Goal: Check status: Check status

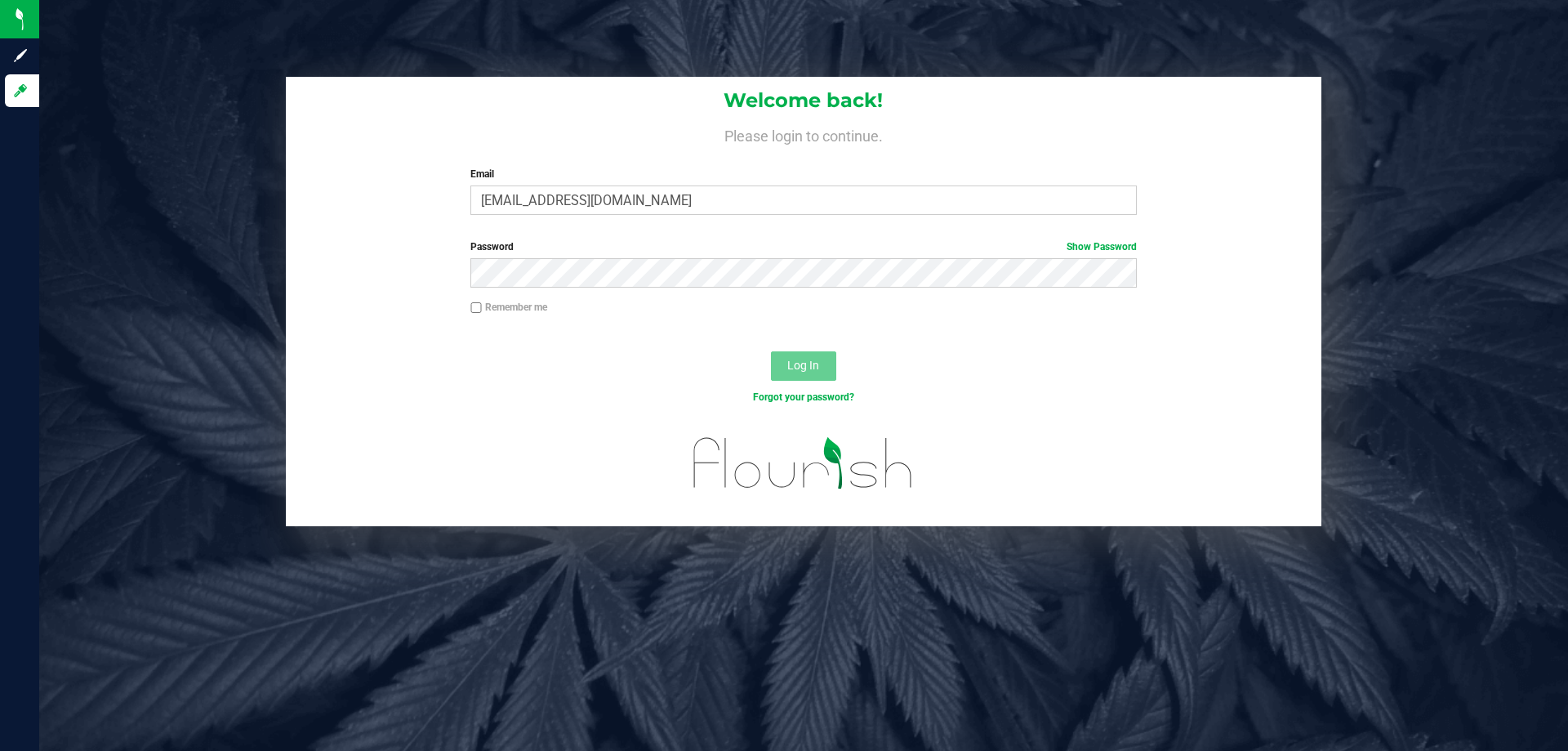
type input "[EMAIL_ADDRESS][DOMAIN_NAME]"
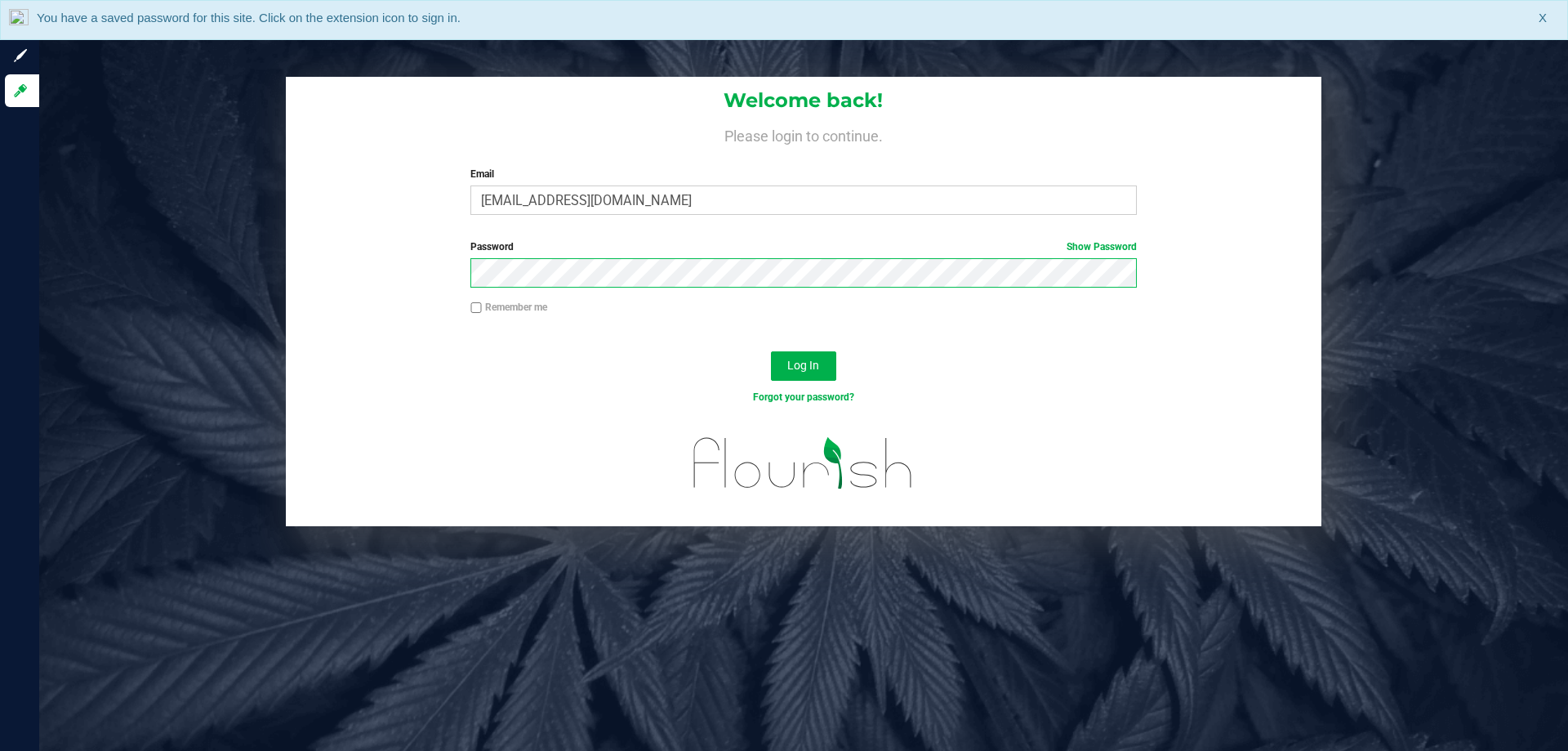
click at [771, 351] on button "Log In" at bounding box center [803, 366] width 66 height 29
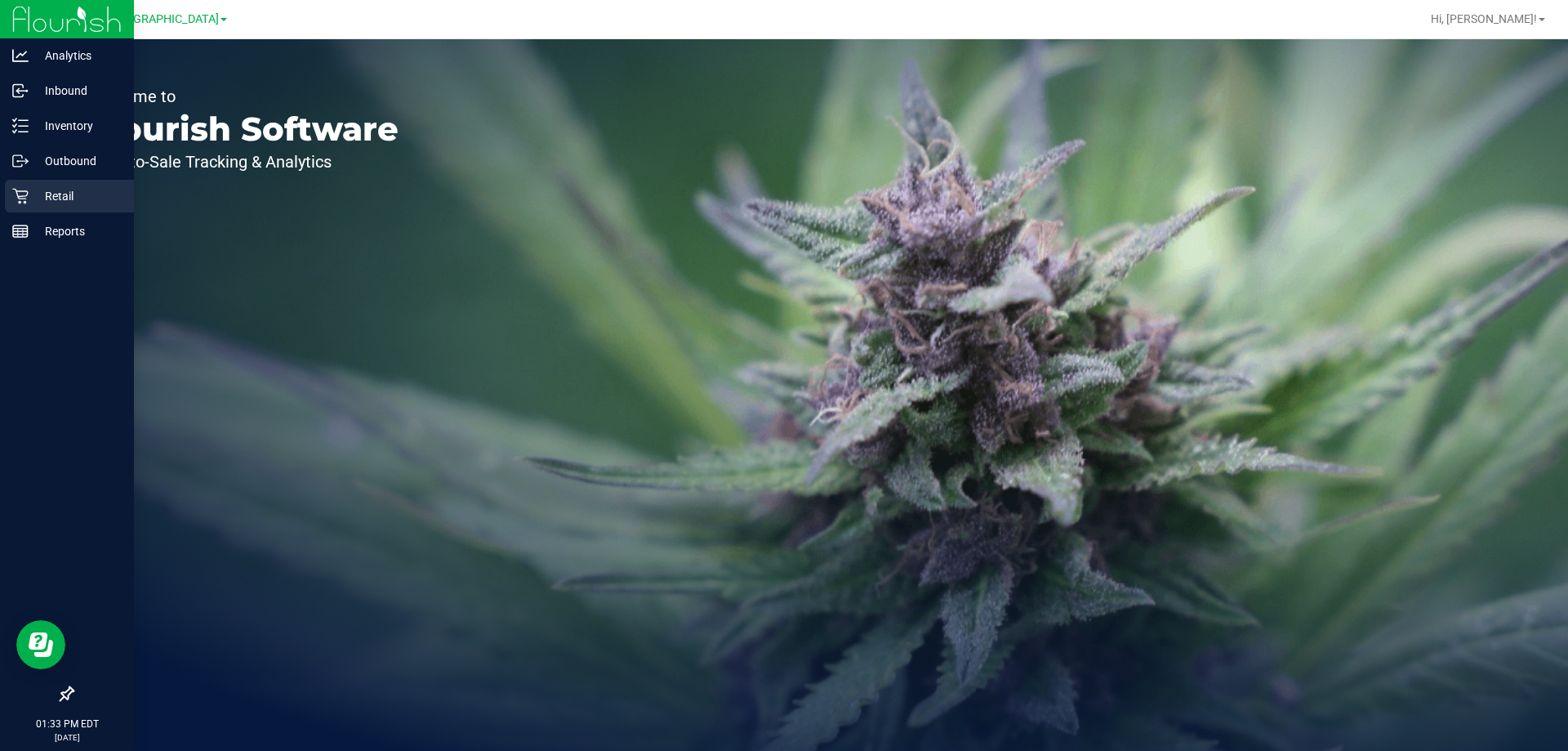
click at [66, 200] on p "Retail" at bounding box center [78, 196] width 98 height 20
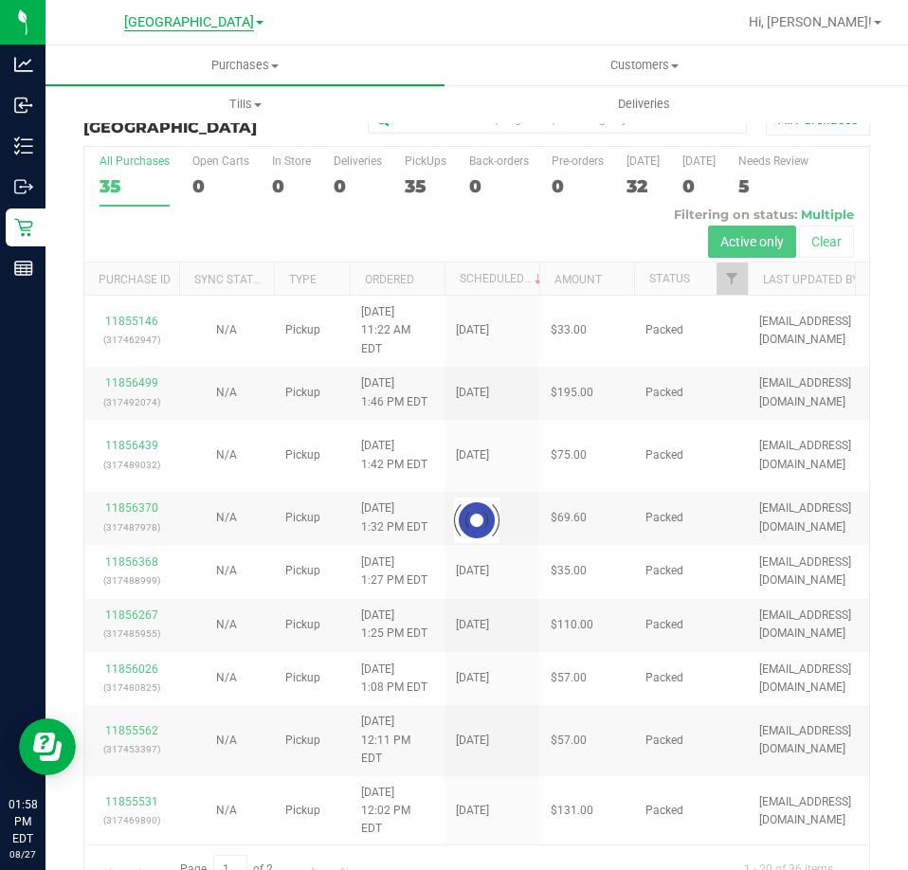
click at [171, 19] on span "[GEOGRAPHIC_DATA]" at bounding box center [189, 22] width 130 height 17
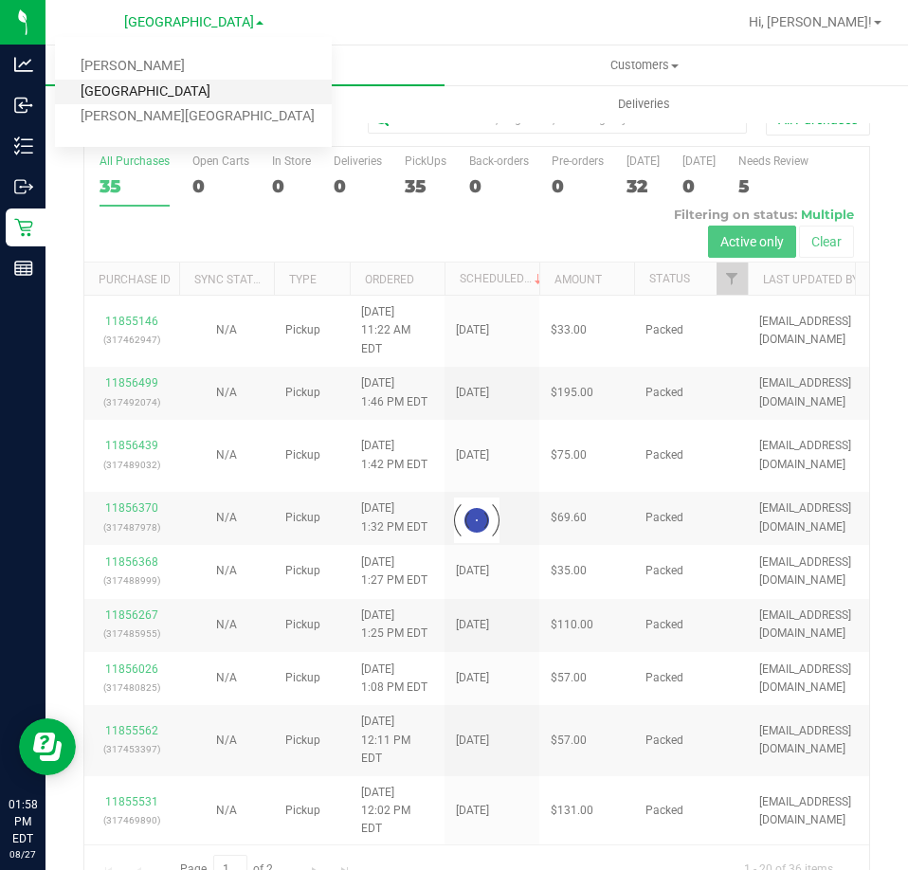
click at [160, 87] on link "[GEOGRAPHIC_DATA]" at bounding box center [193, 93] width 277 height 26
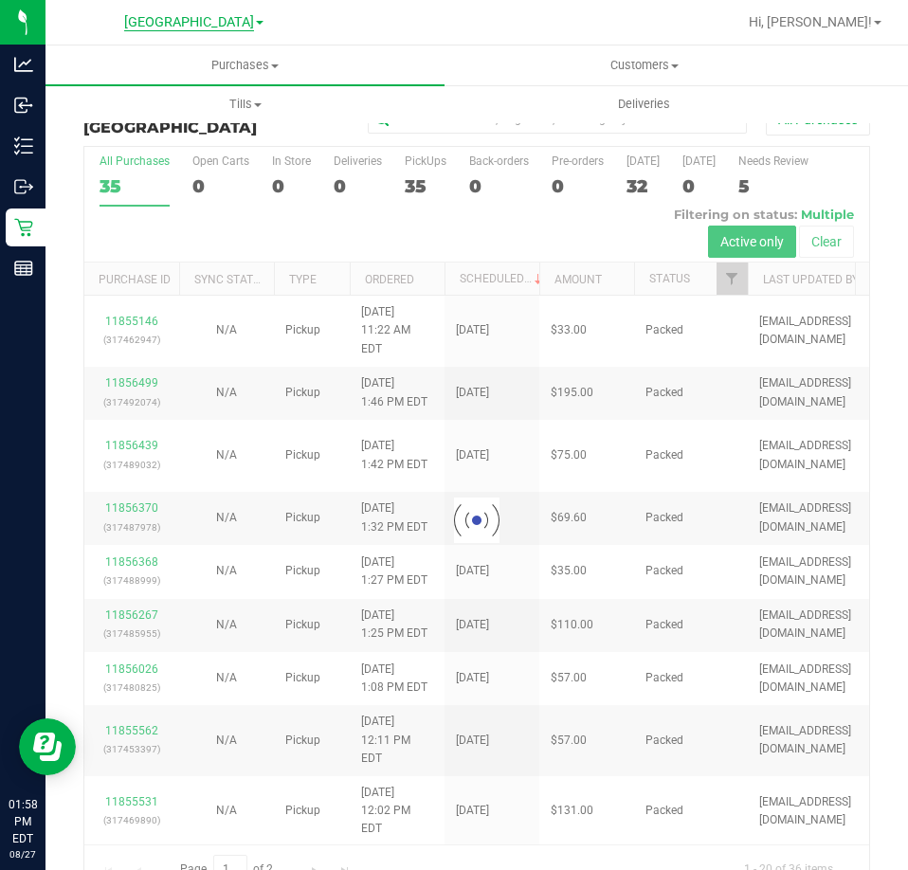
click at [187, 26] on span "[GEOGRAPHIC_DATA]" at bounding box center [189, 22] width 130 height 17
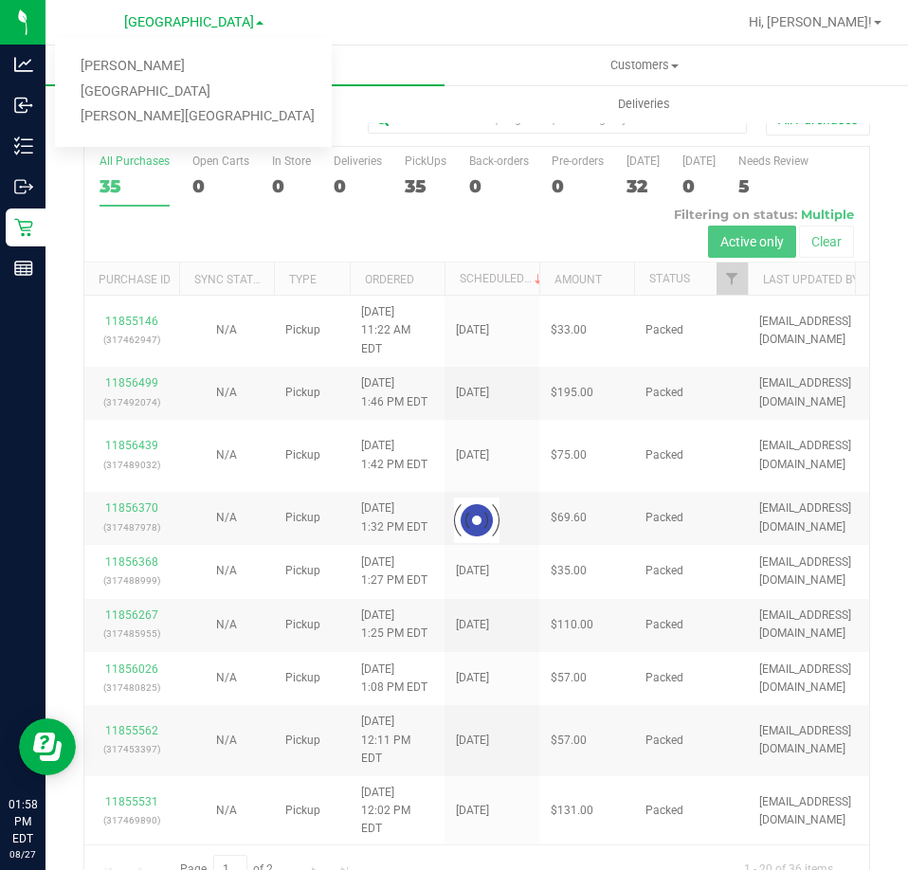
click at [137, 66] on link "[PERSON_NAME]" at bounding box center [193, 67] width 277 height 26
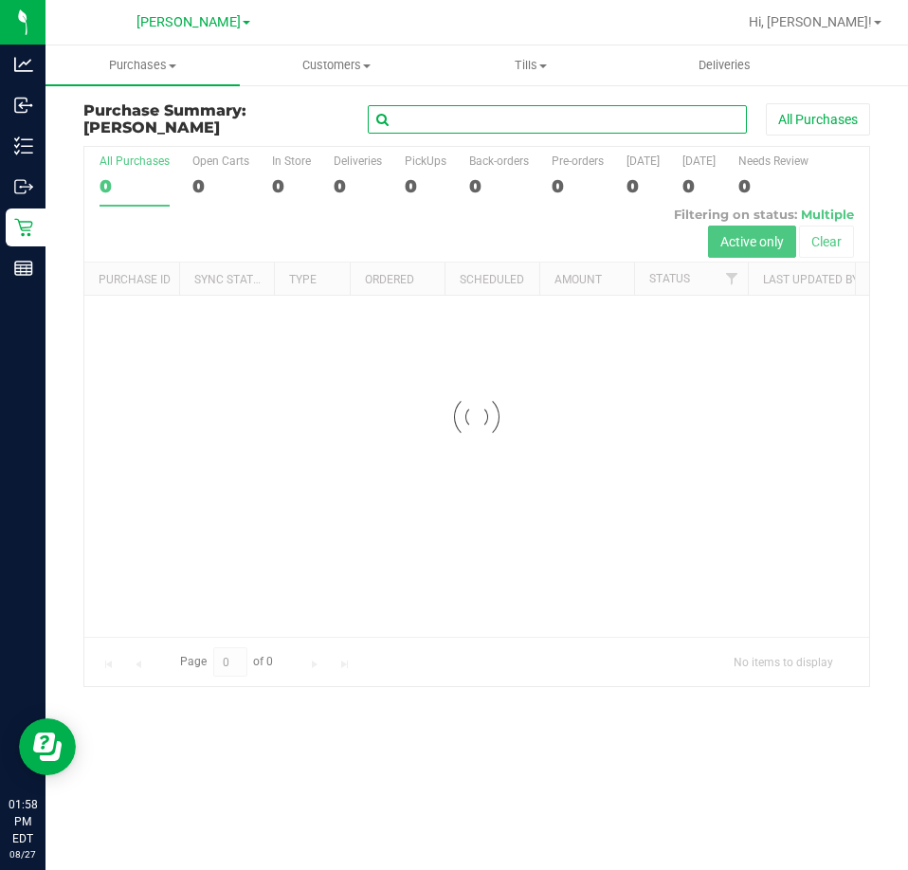
click at [487, 121] on input "text" at bounding box center [557, 119] width 379 height 28
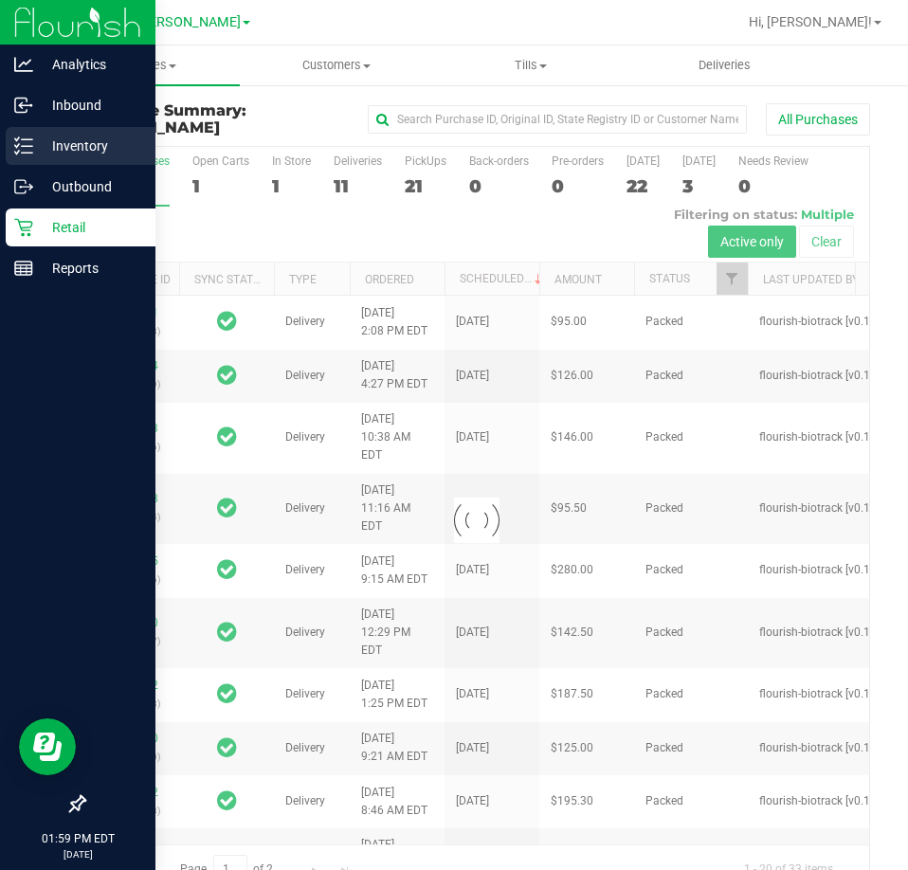
click at [96, 135] on p "Inventory" at bounding box center [90, 146] width 114 height 23
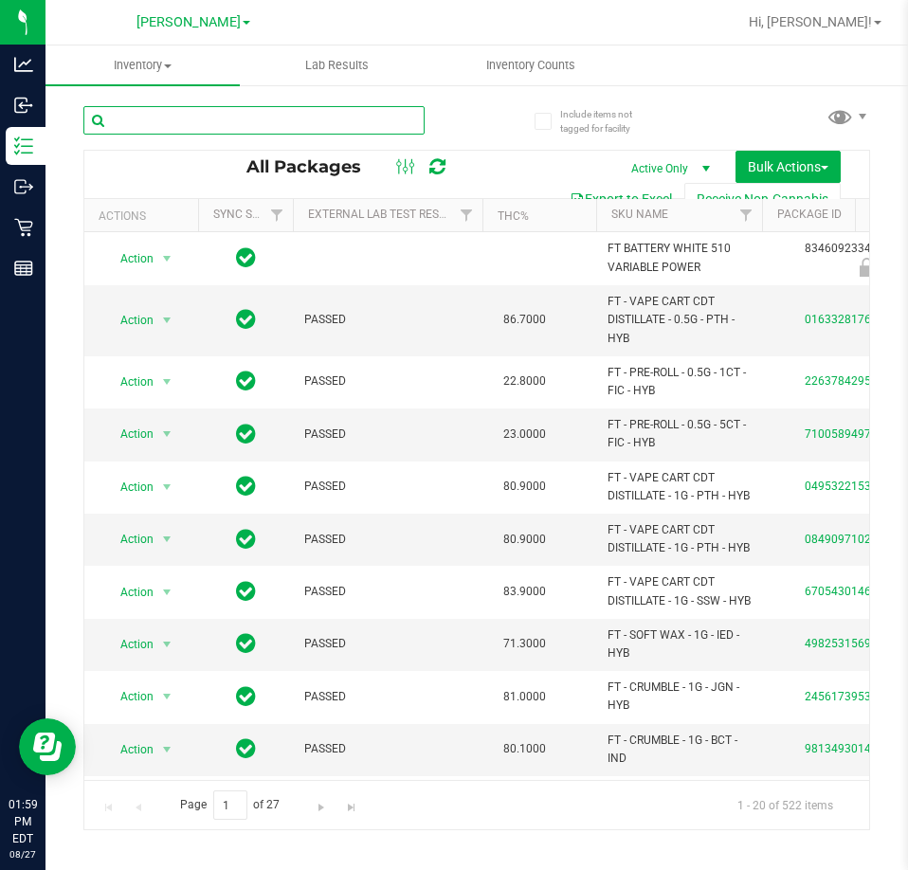
click at [255, 123] on input "text" at bounding box center [253, 120] width 341 height 28
paste input "W-JUL25ARZ03-0723"
type input "W-JUL25ARZ03-0723"
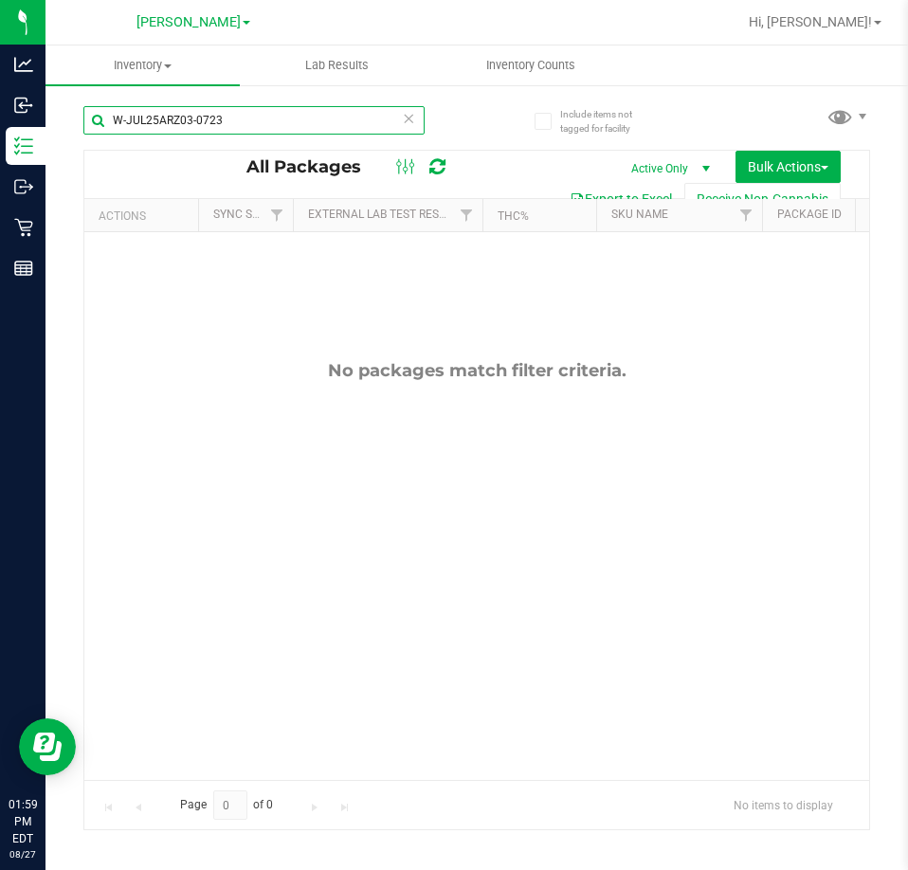
drag, startPoint x: 250, startPoint y: 133, endPoint x: 46, endPoint y: 144, distance: 204.0
click at [46, 144] on div "Include items not tagged for facility W-JUL25ARZ03-0723 All Packages Active Onl…" at bounding box center [476, 372] width 862 height 578
drag, startPoint x: 361, startPoint y: 326, endPoint x: 346, endPoint y: 308, distance: 23.5
click at [360, 324] on div "No packages match filter criteria." at bounding box center [476, 570] width 785 height 676
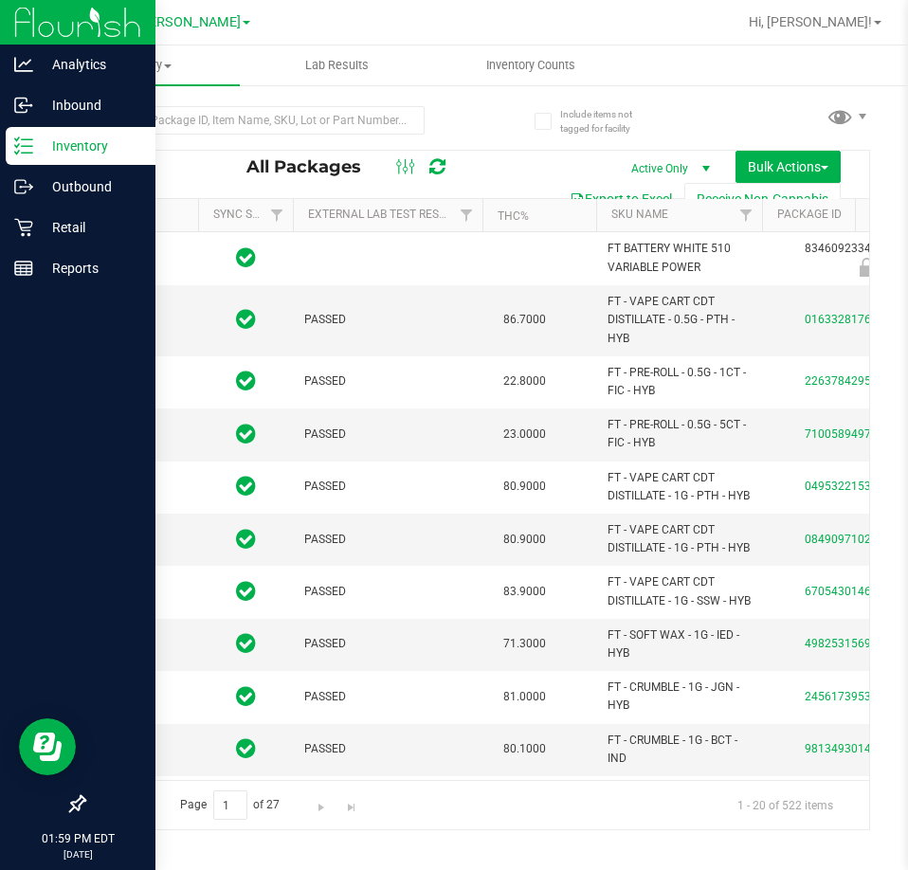
type input "[DATE]"
